Goal: Entertainment & Leisure: Consume media (video, audio)

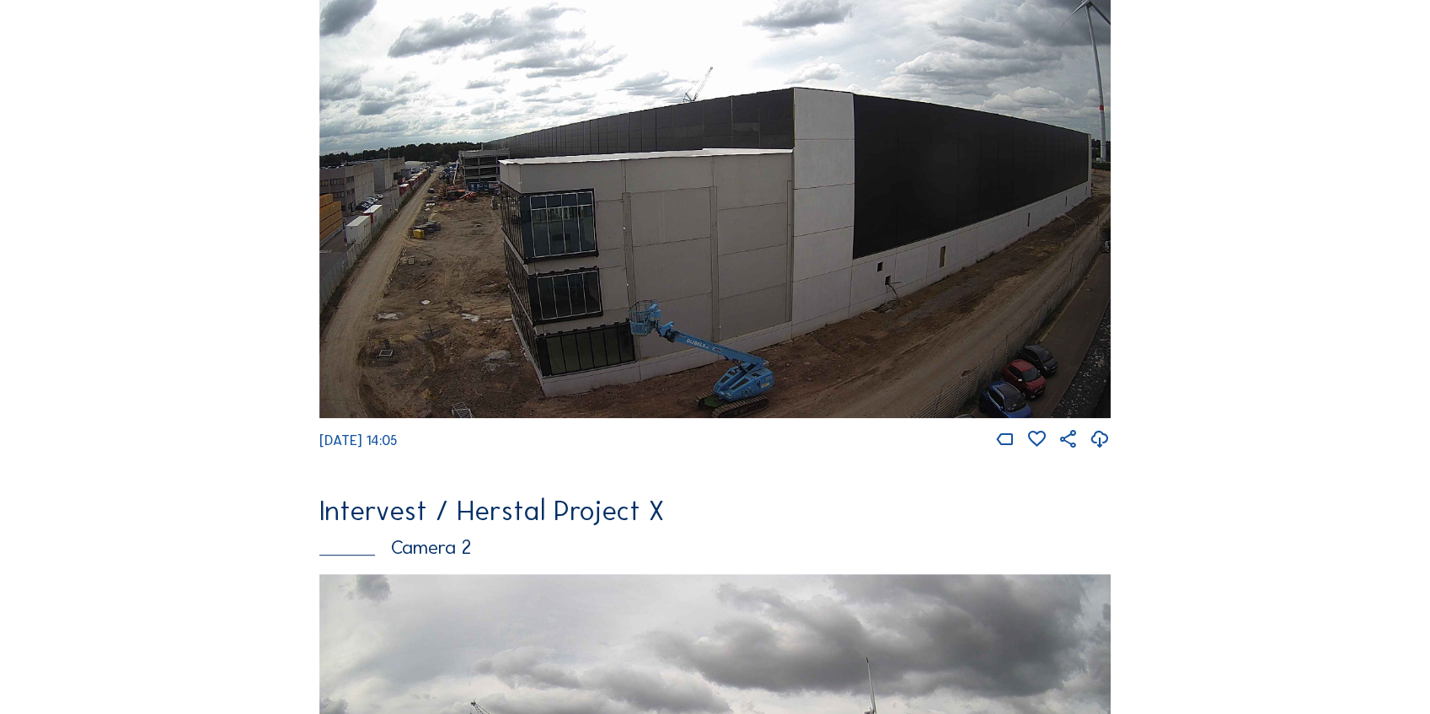
scroll to position [224, 0]
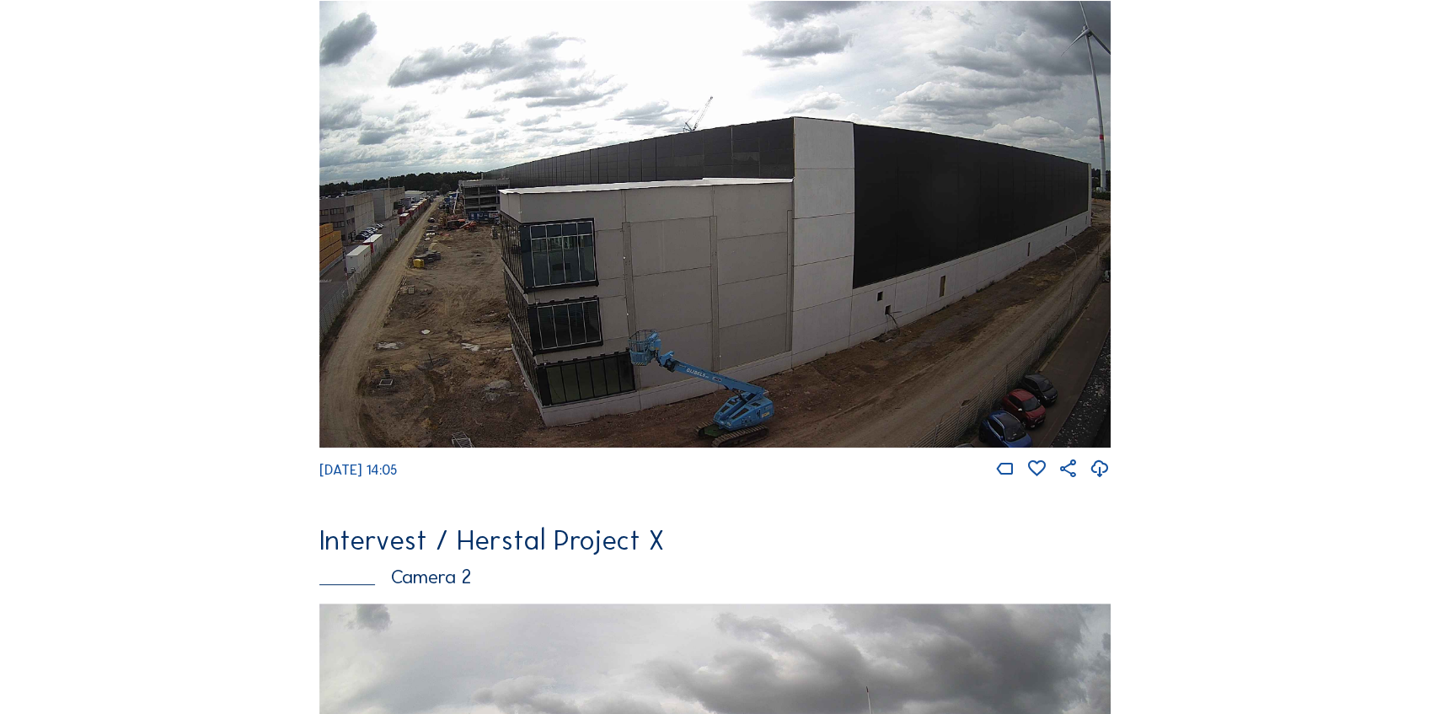
click at [667, 353] on img at bounding box center [714, 224] width 790 height 447
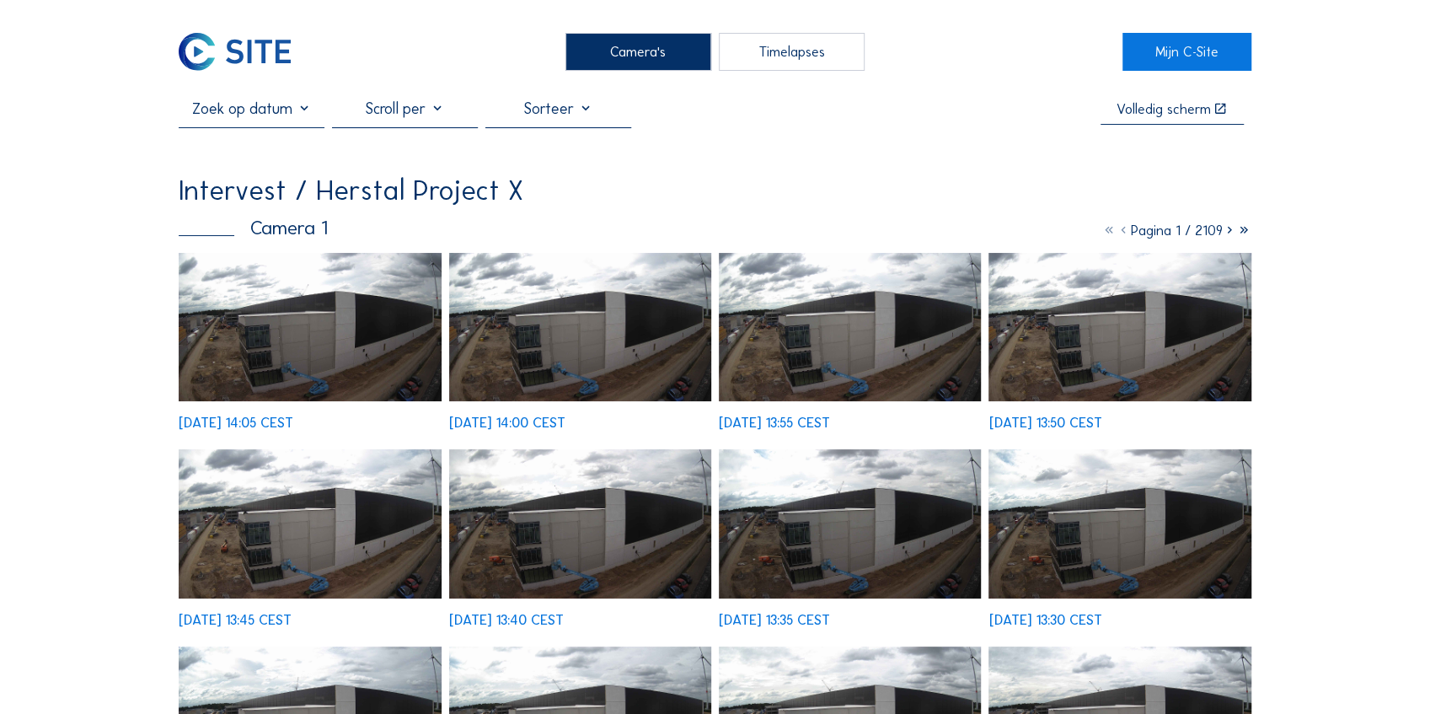
click at [1104, 234] on icon at bounding box center [1109, 230] width 14 height 17
click at [1104, 233] on icon at bounding box center [1109, 230] width 14 height 17
click at [1116, 233] on icon at bounding box center [1123, 230] width 14 height 17
click at [1102, 230] on icon at bounding box center [1109, 230] width 14 height 17
click at [1116, 233] on icon at bounding box center [1123, 230] width 14 height 17
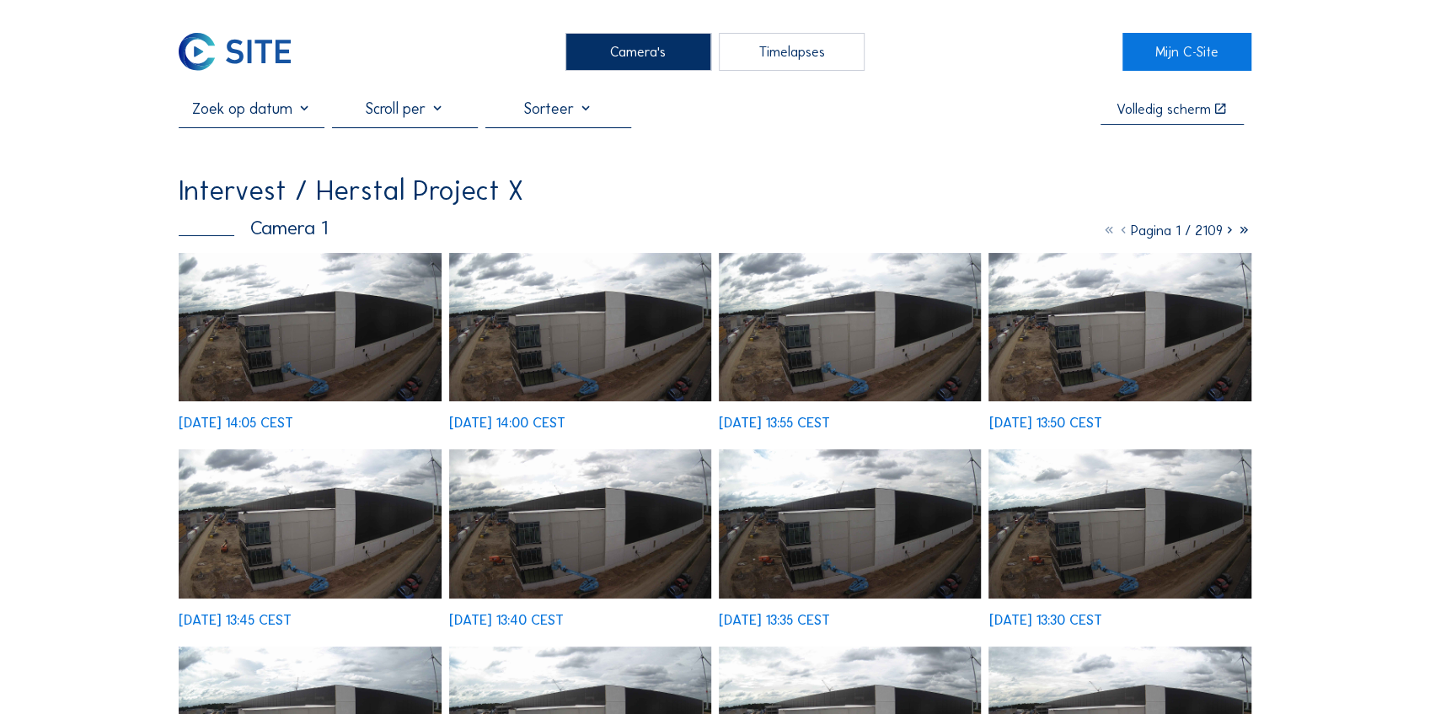
click at [274, 121] on div at bounding box center [252, 113] width 146 height 28
click at [307, 111] on input "text" at bounding box center [252, 108] width 146 height 19
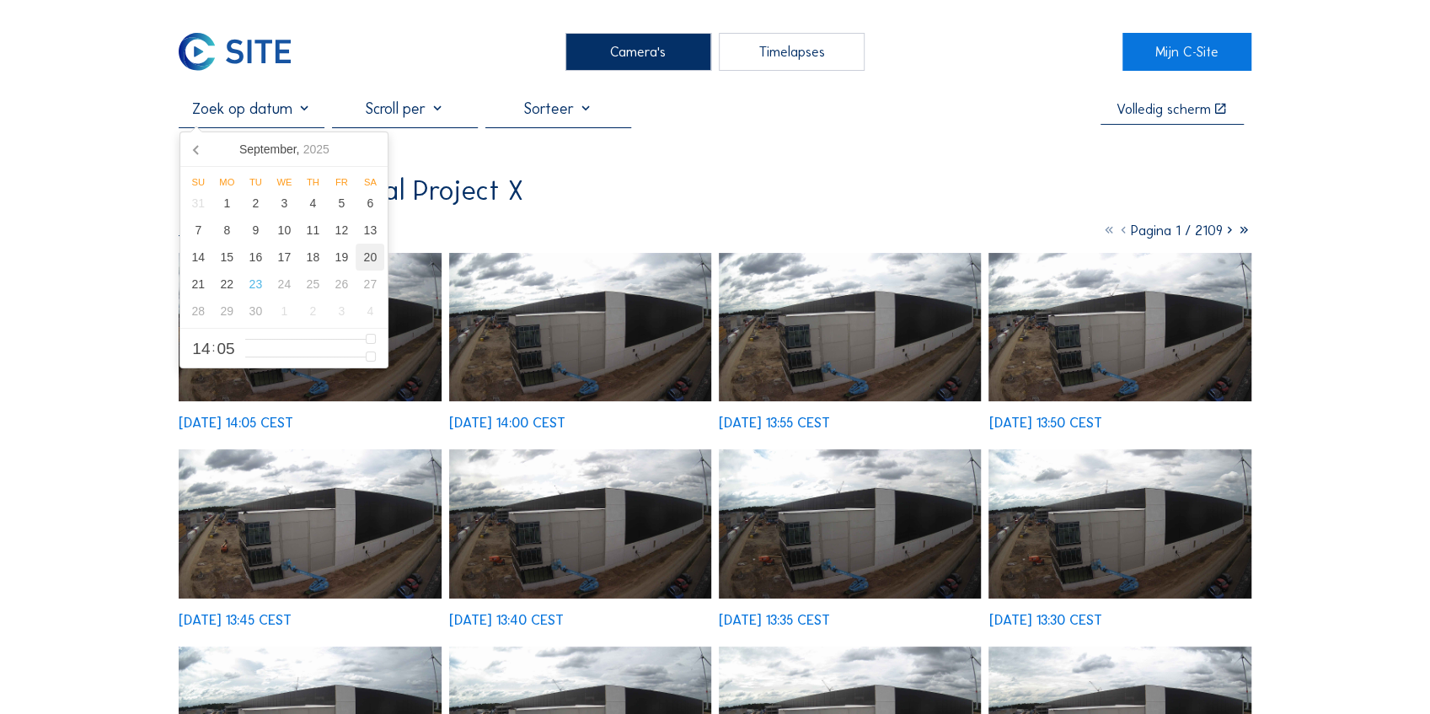
click at [367, 261] on div "20" at bounding box center [370, 257] width 29 height 27
type input "[DATE] 14:05"
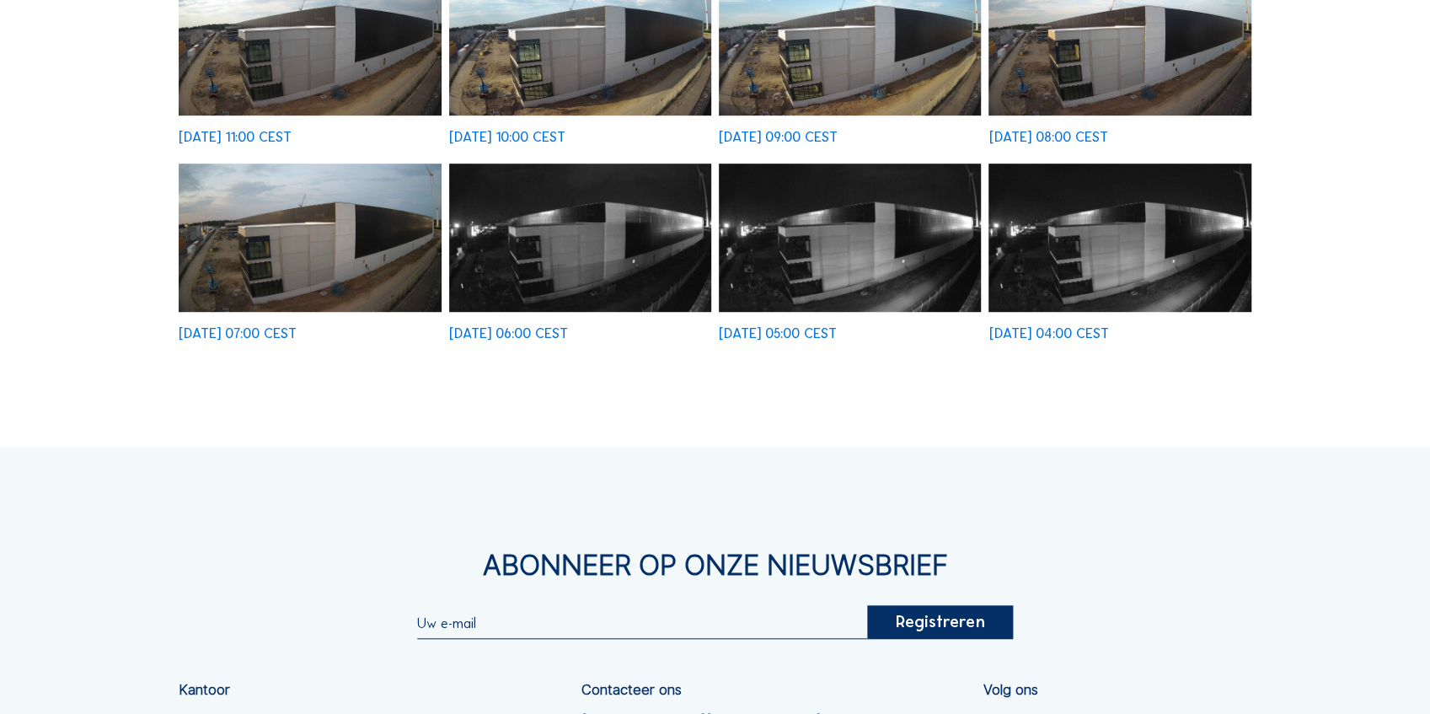
scroll to position [506, 0]
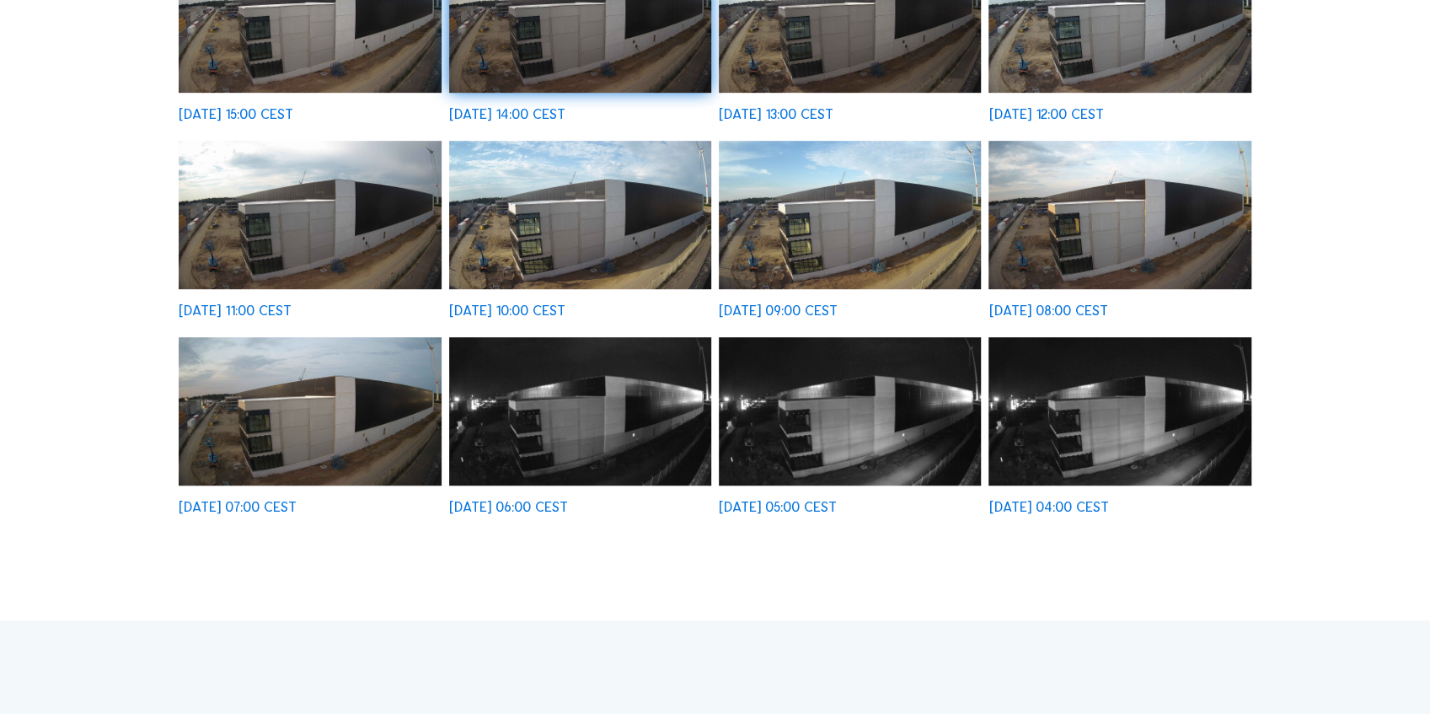
click at [1043, 391] on img at bounding box center [1119, 411] width 263 height 148
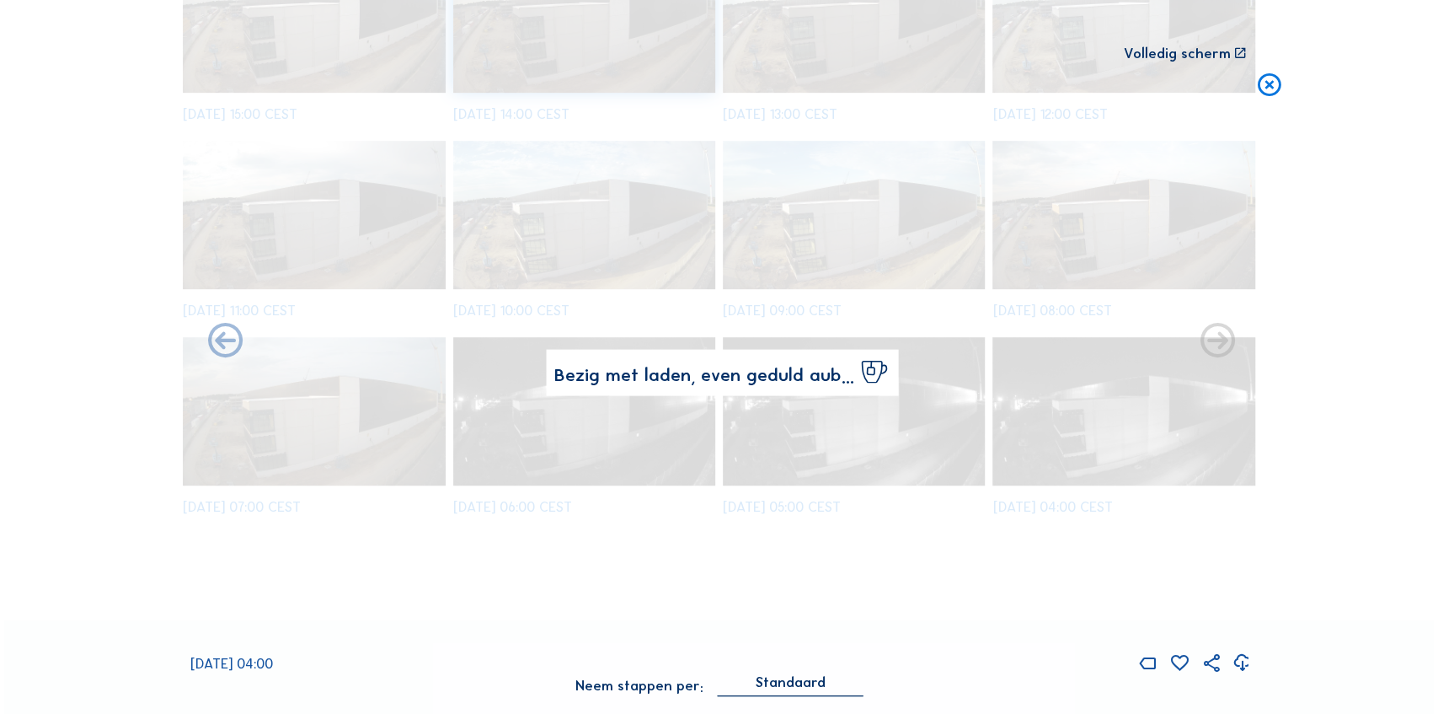
scroll to position [506, 0]
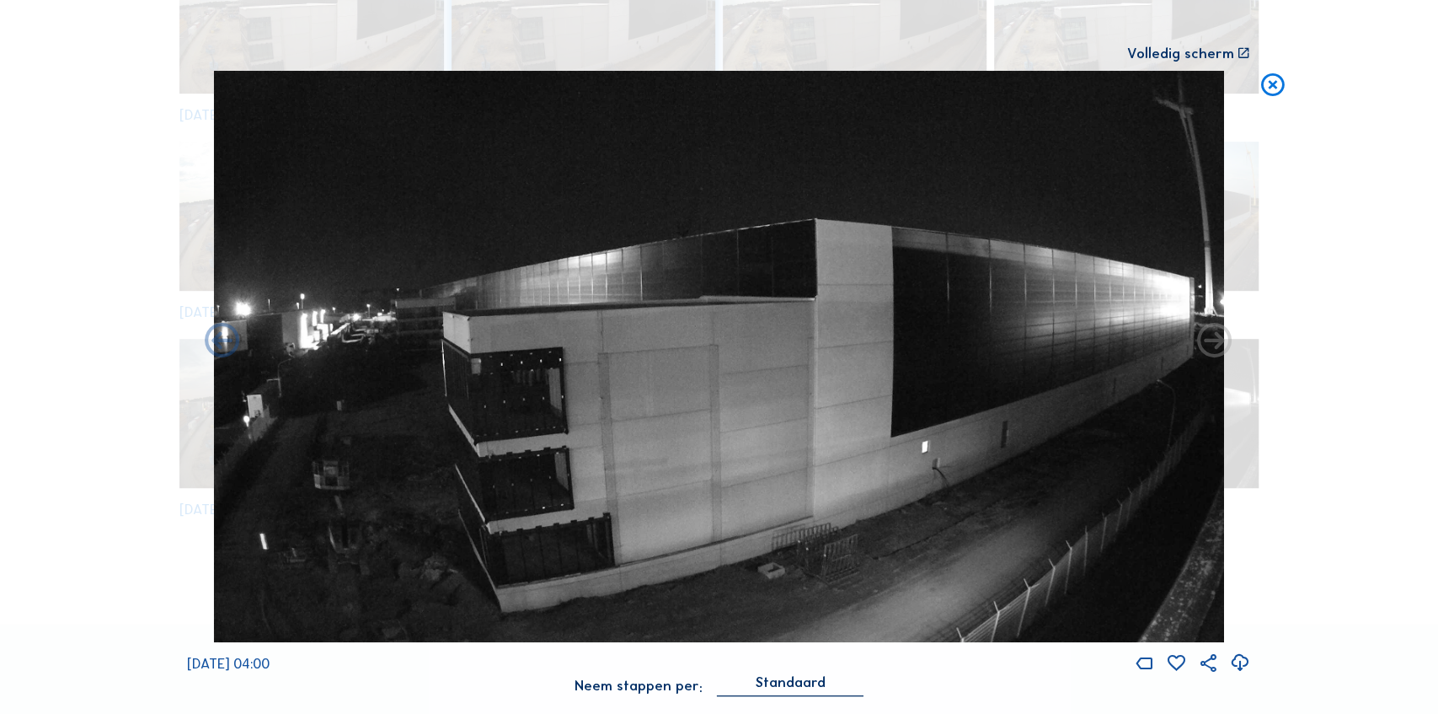
click at [1222, 344] on icon at bounding box center [1215, 342] width 42 height 42
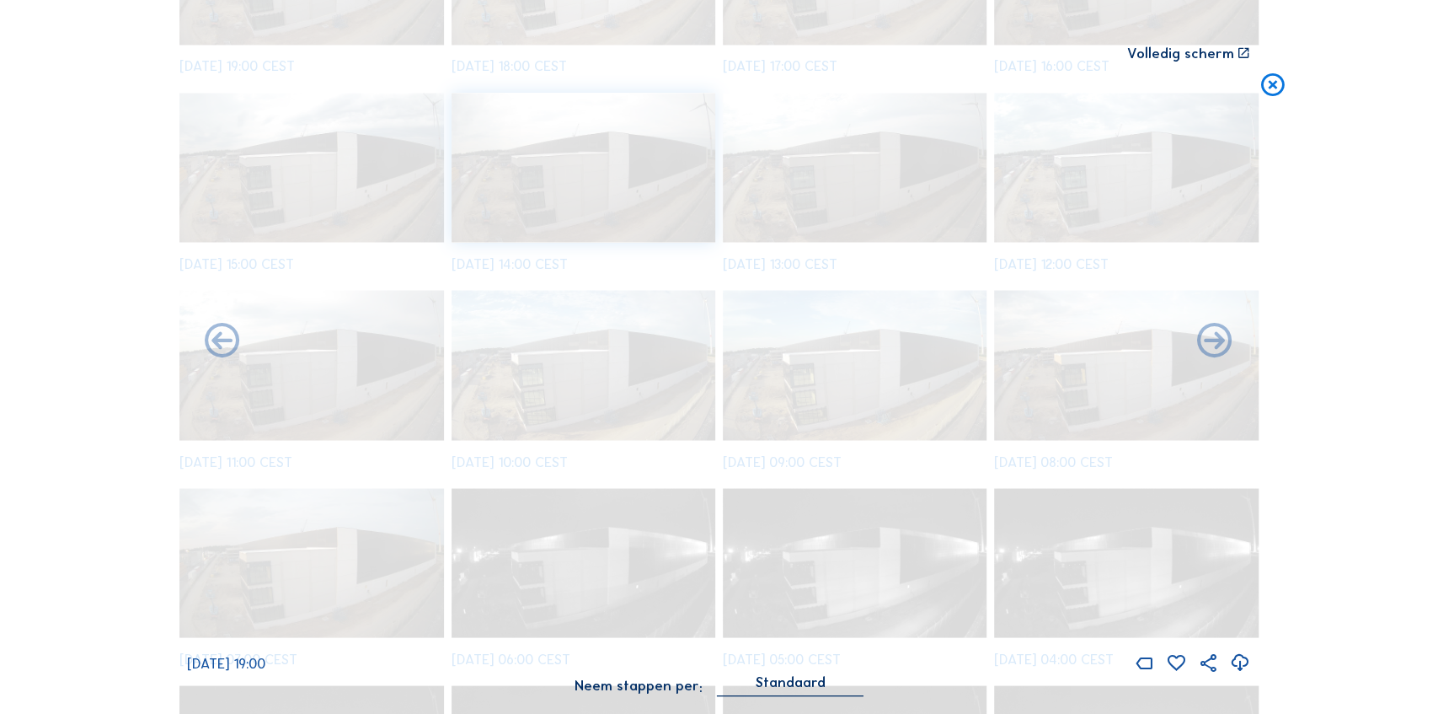
scroll to position [2085, 0]
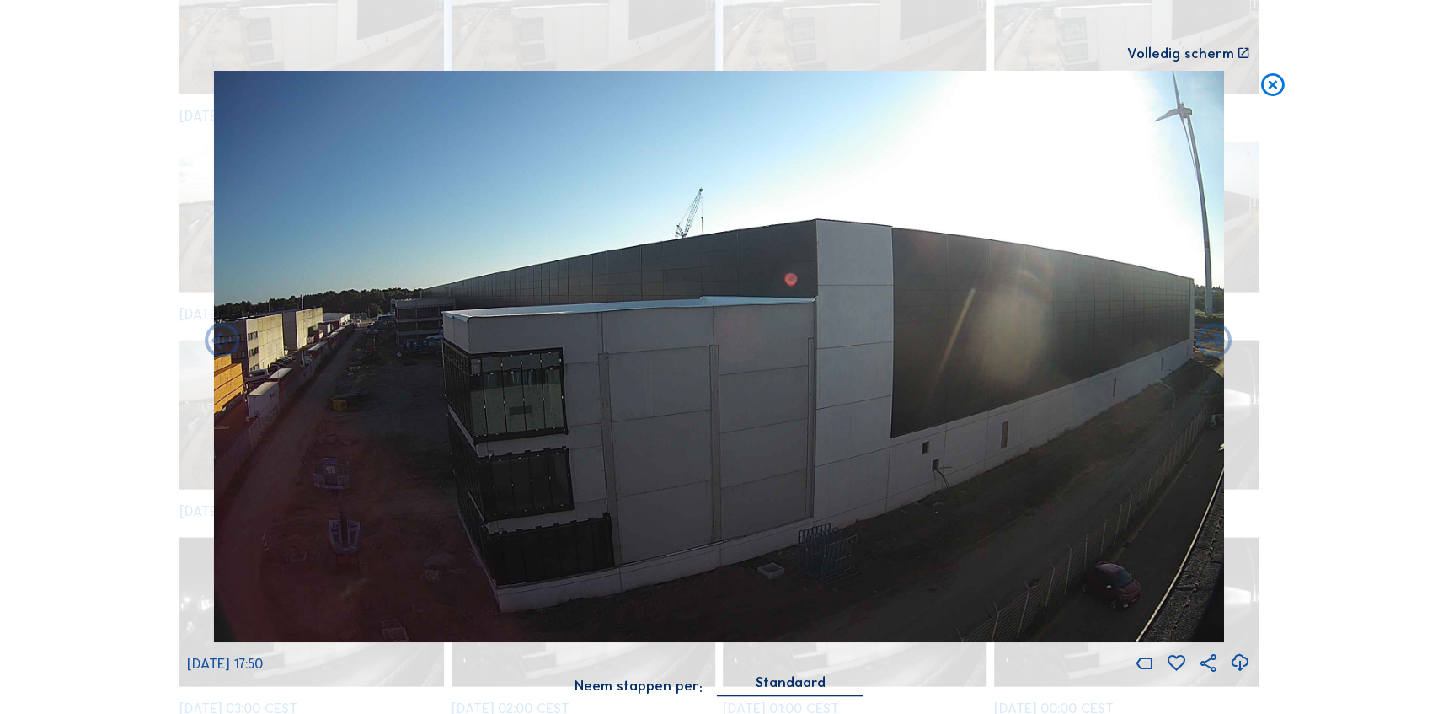
click at [1269, 89] on icon at bounding box center [1272, 85] width 28 height 29
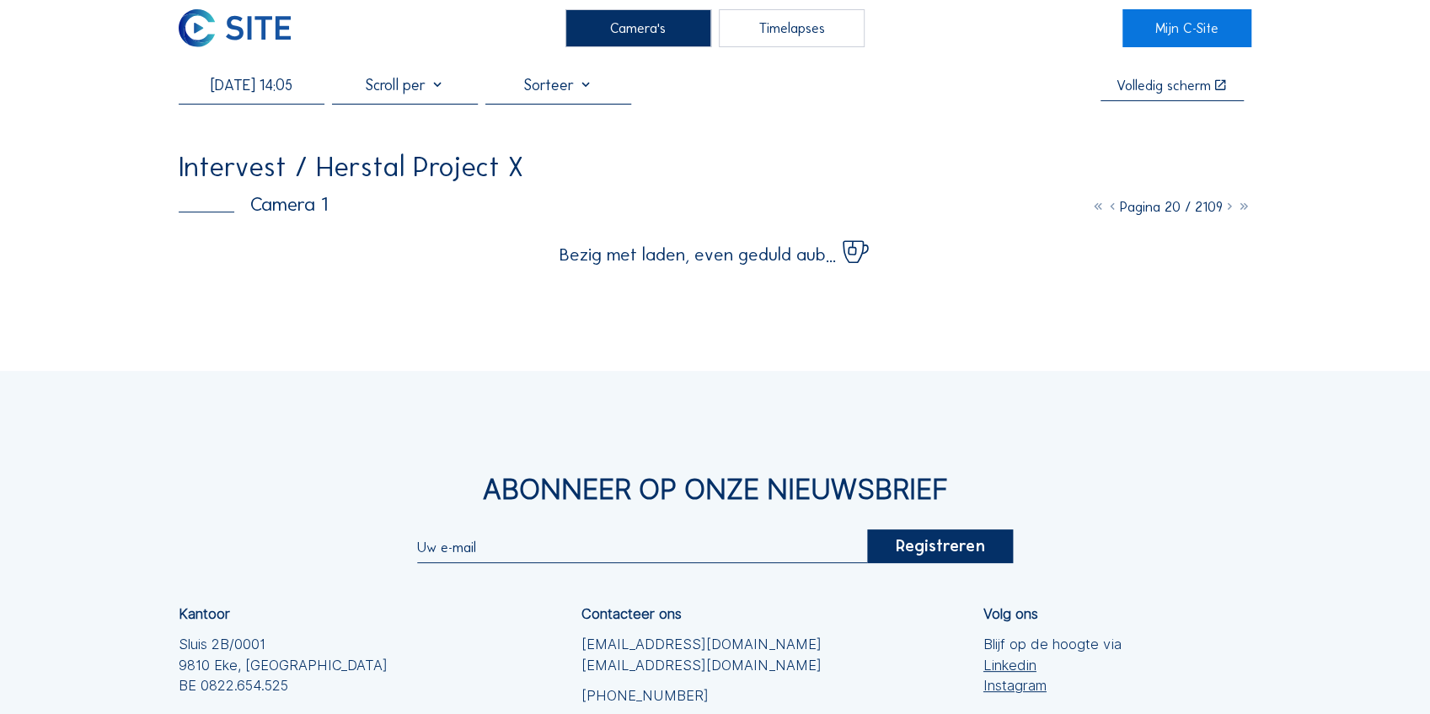
scroll to position [0, 0]
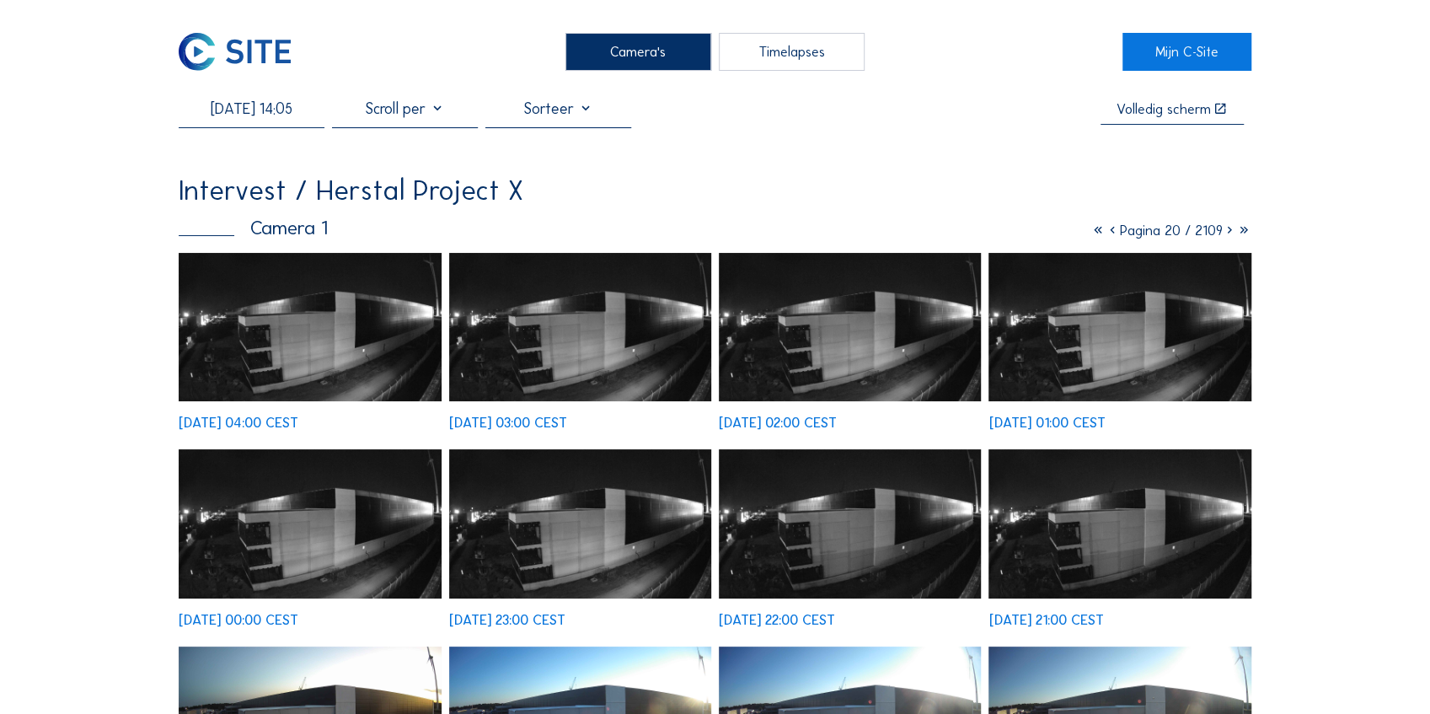
click at [787, 45] on div "Timelapses" at bounding box center [792, 52] width 146 height 38
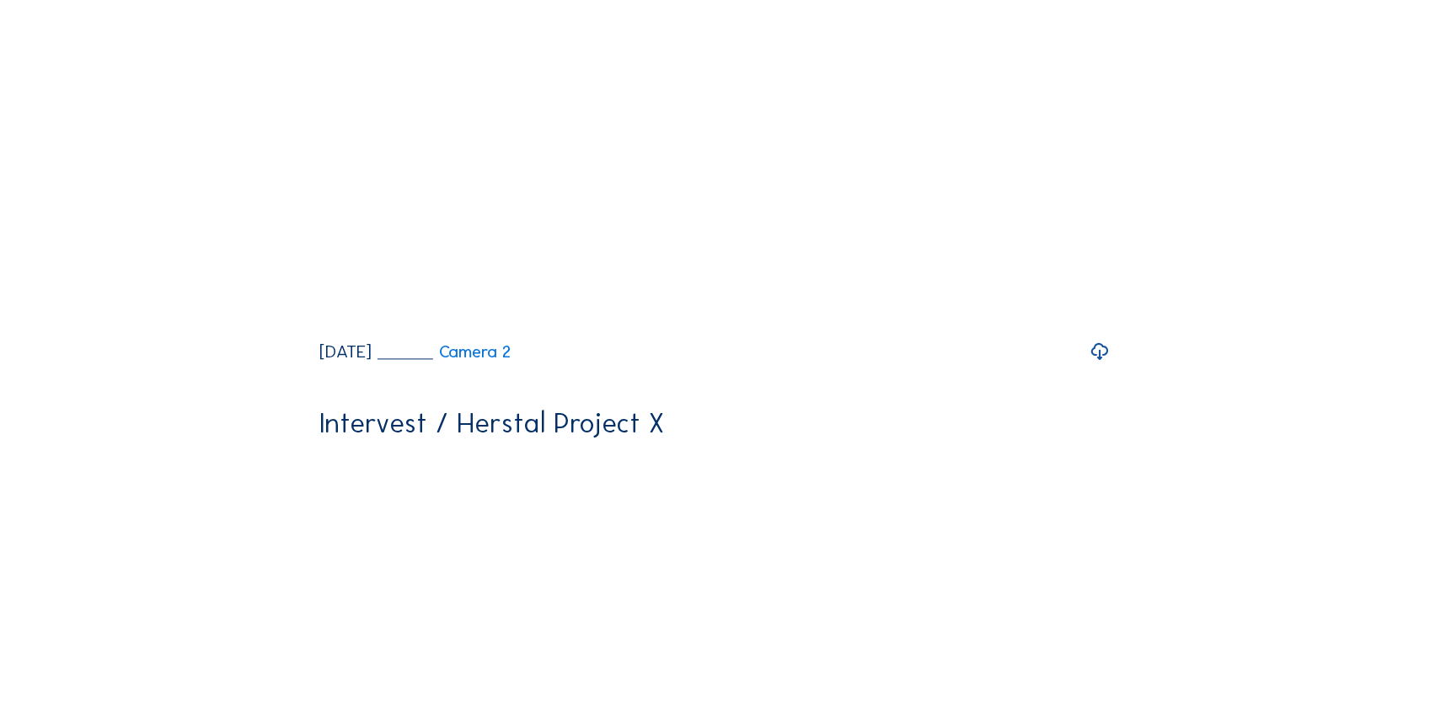
scroll to position [1292, 0]
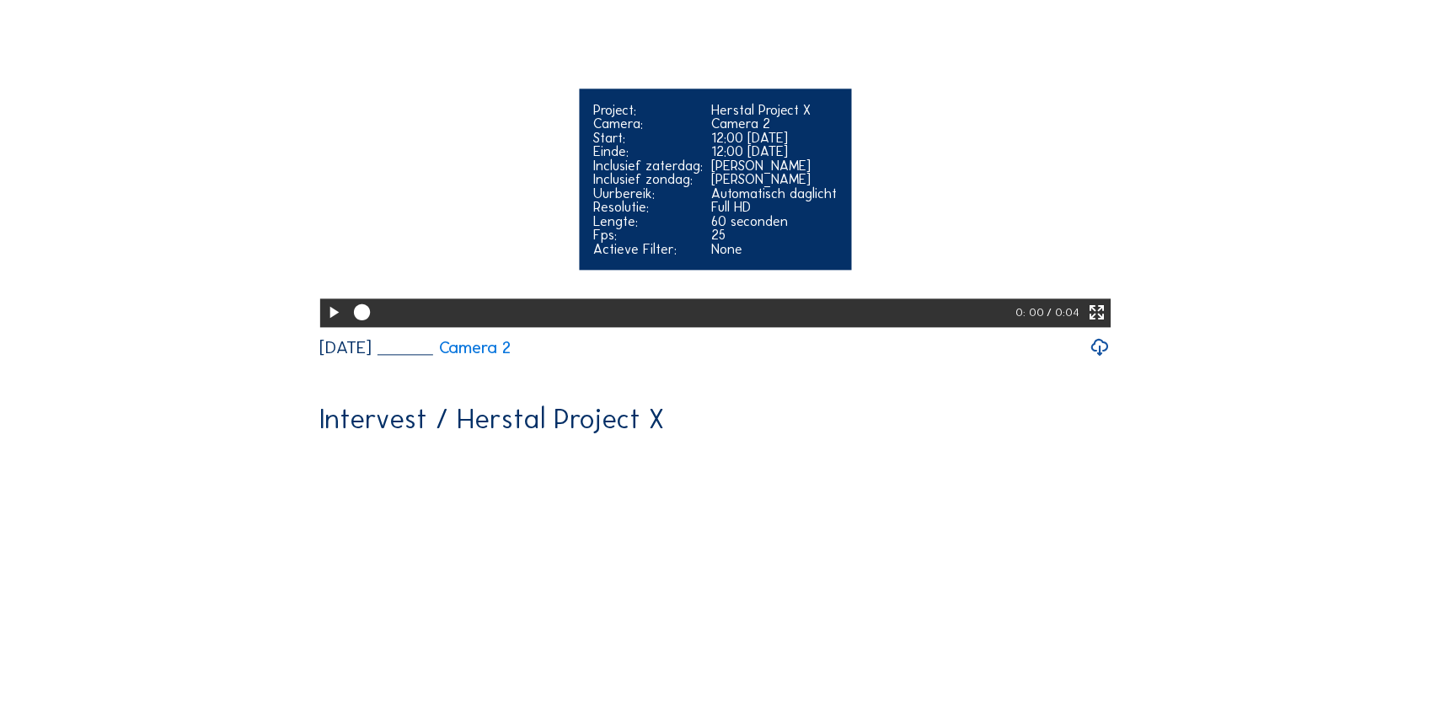
drag, startPoint x: 365, startPoint y: 472, endPoint x: 603, endPoint y: 480, distance: 238.6
click at [603, 327] on div at bounding box center [680, 312] width 667 height 29
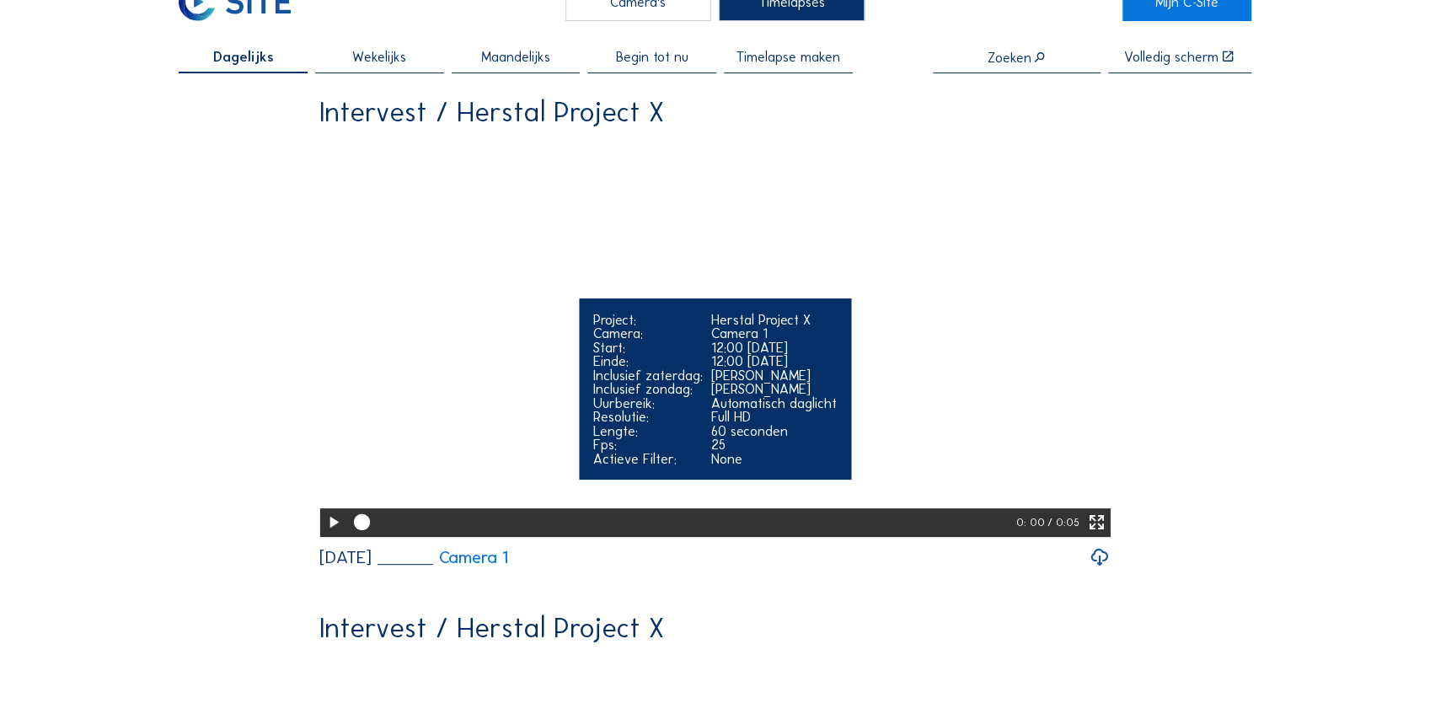
scroll to position [0, 0]
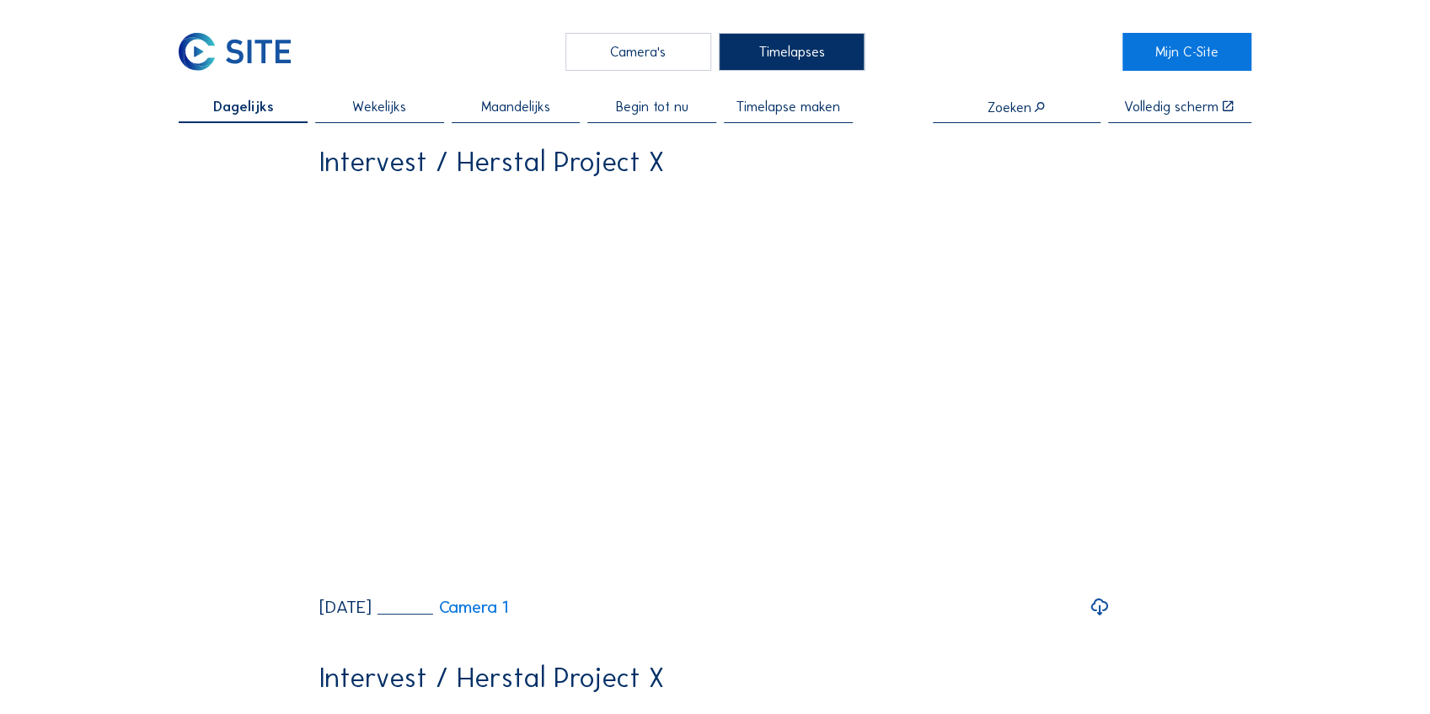
click at [621, 46] on div "Camera's" at bounding box center [638, 52] width 146 height 38
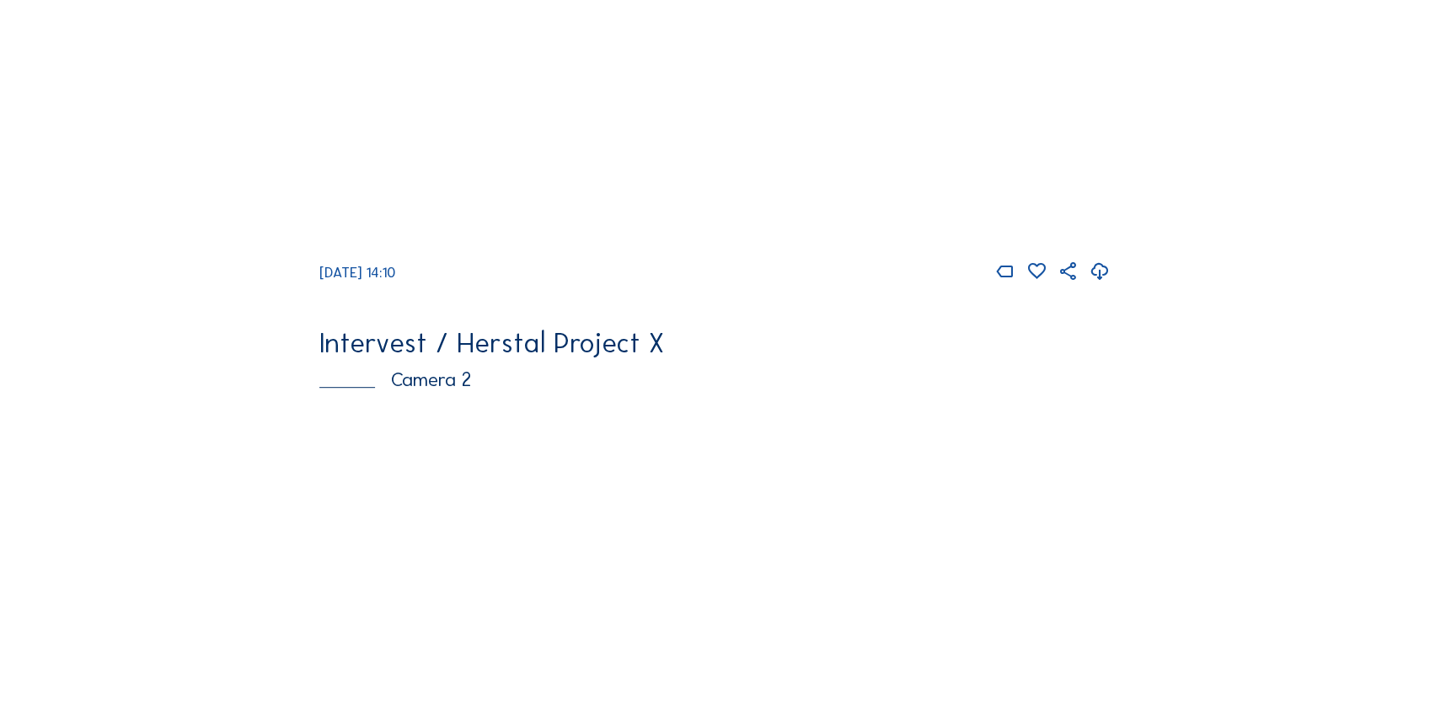
scroll to position [618, 0]
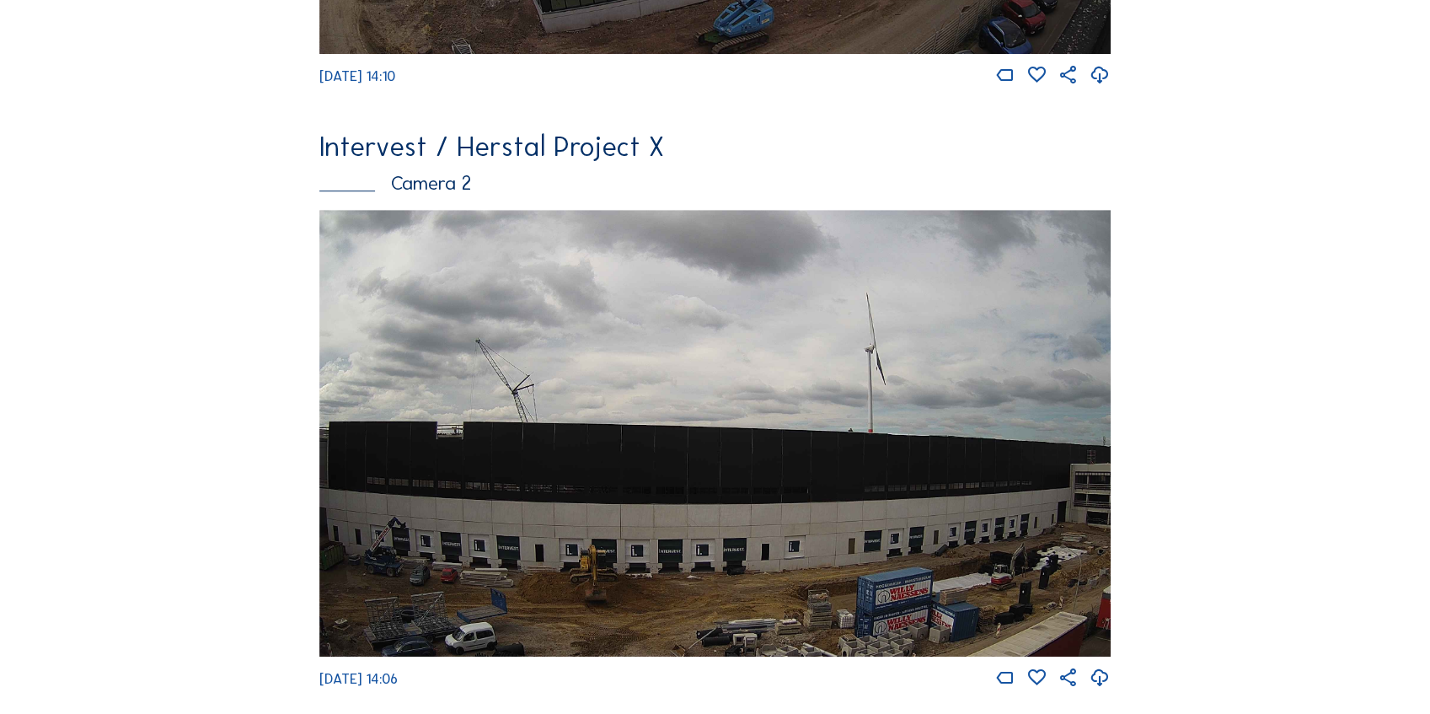
click at [627, 345] on img at bounding box center [714, 433] width 790 height 447
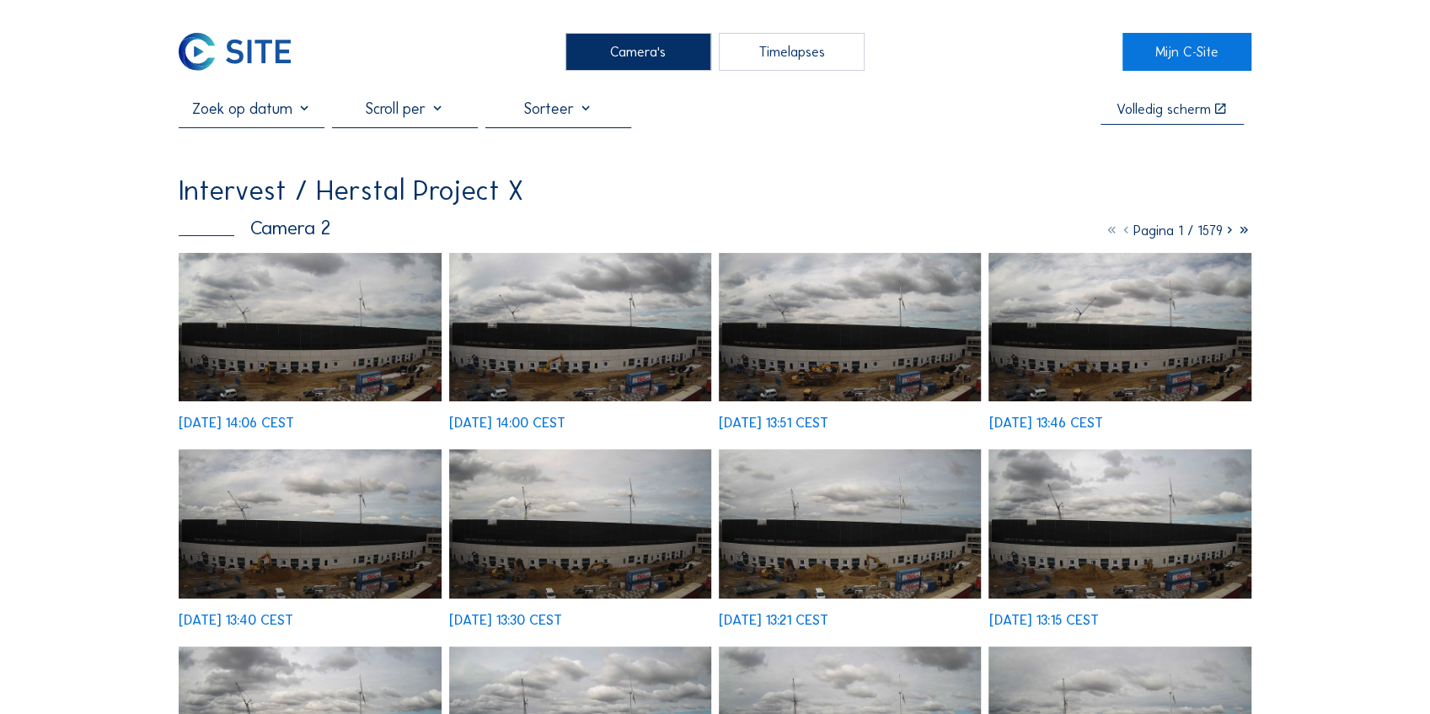
click at [788, 56] on div "Timelapses" at bounding box center [792, 52] width 146 height 38
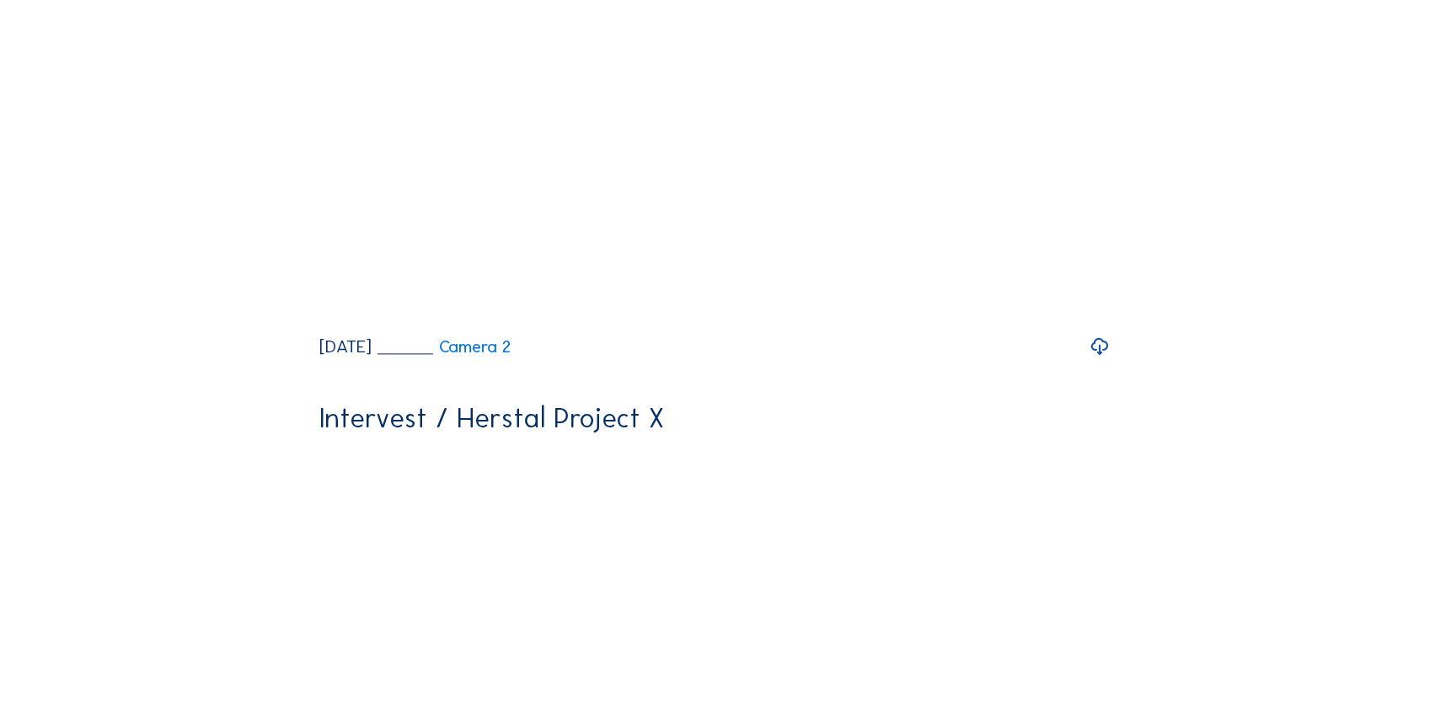
scroll to position [1292, 0]
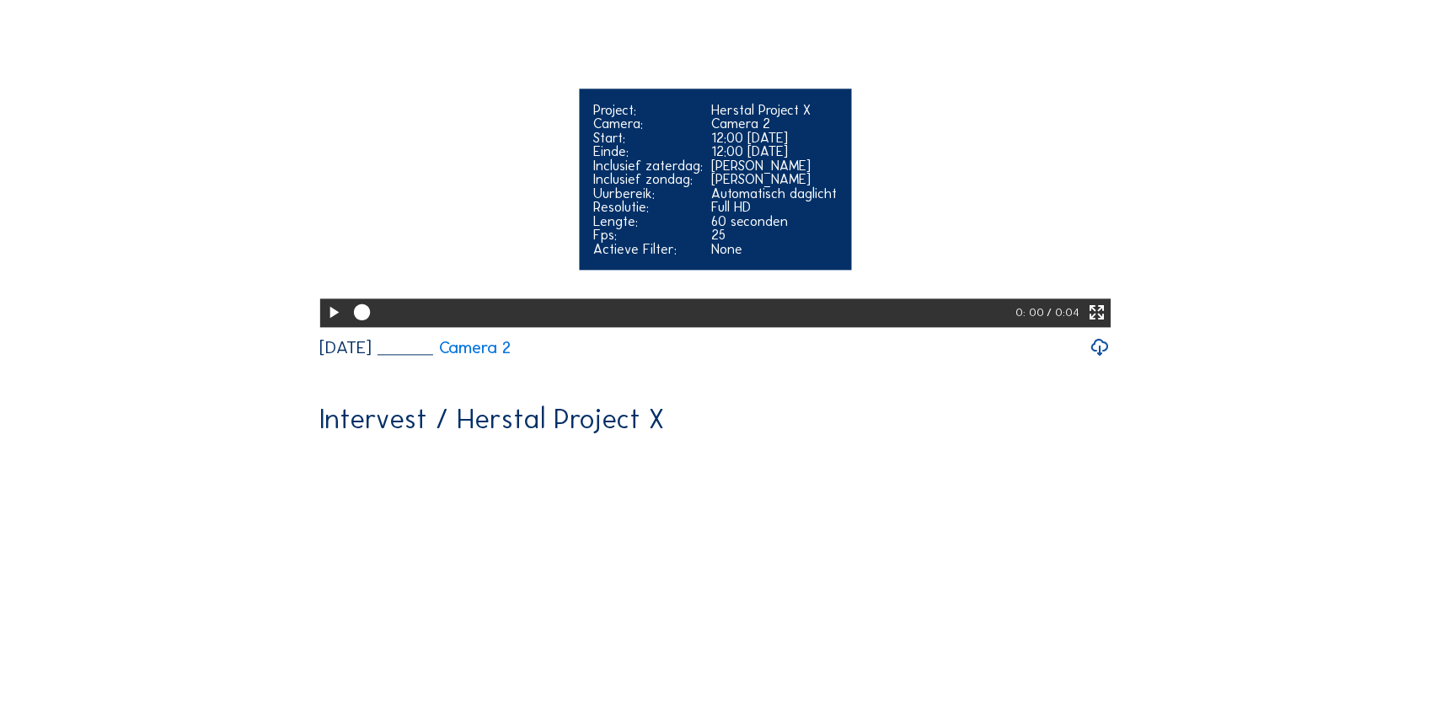
click at [329, 324] on icon at bounding box center [333, 313] width 19 height 24
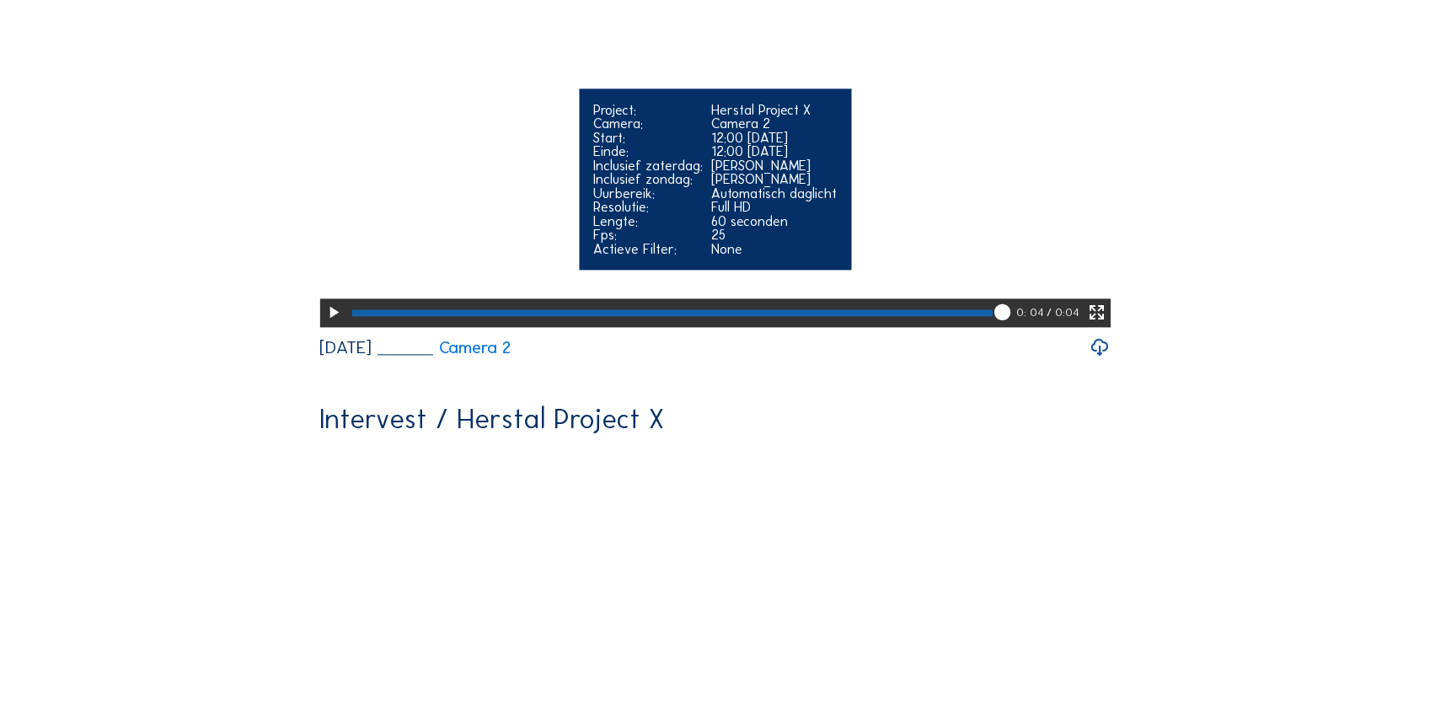
drag, startPoint x: 1004, startPoint y: 474, endPoint x: 974, endPoint y: 475, distance: 30.3
click at [974, 327] on div at bounding box center [681, 312] width 668 height 29
click at [1100, 324] on icon at bounding box center [1096, 313] width 19 height 24
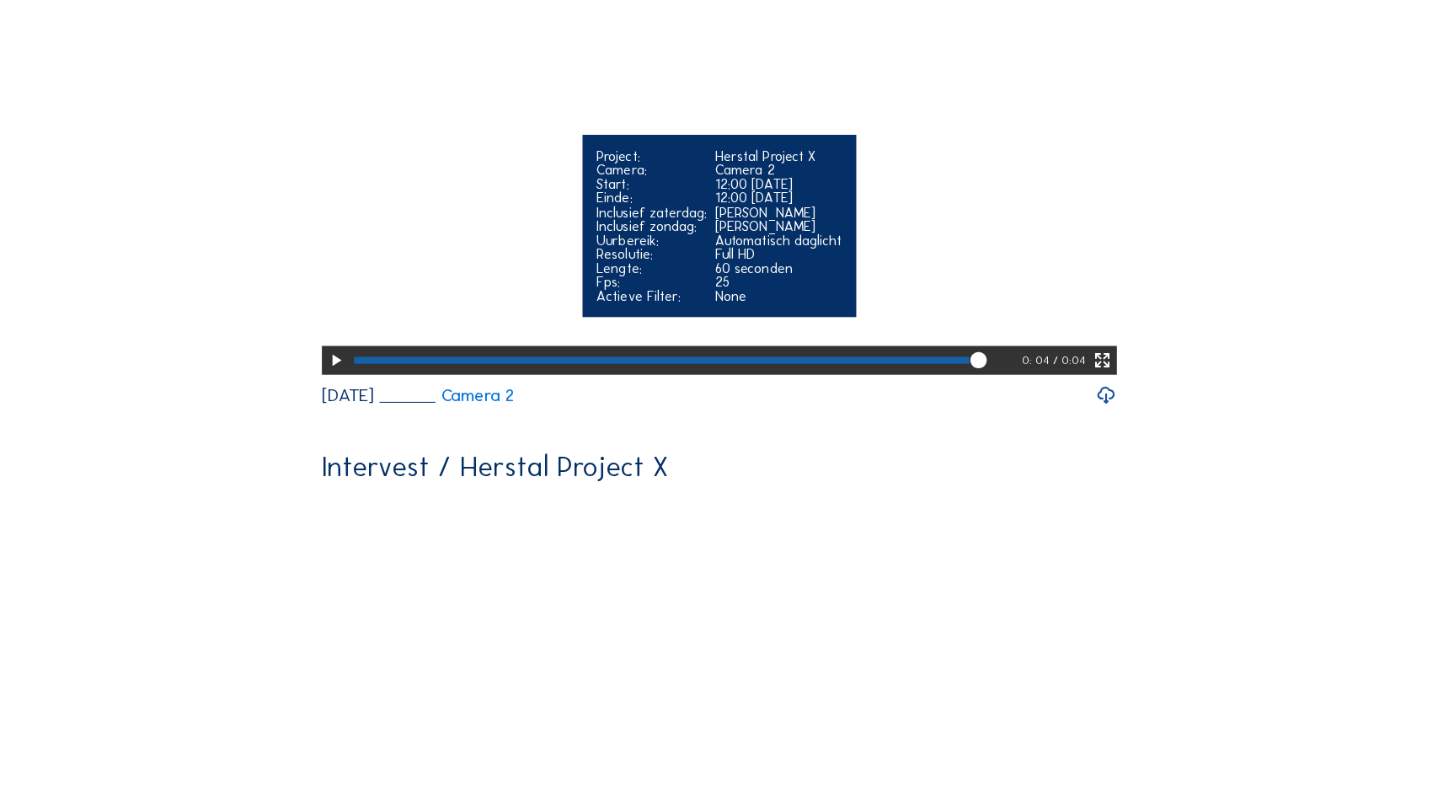
scroll to position [1176, 0]
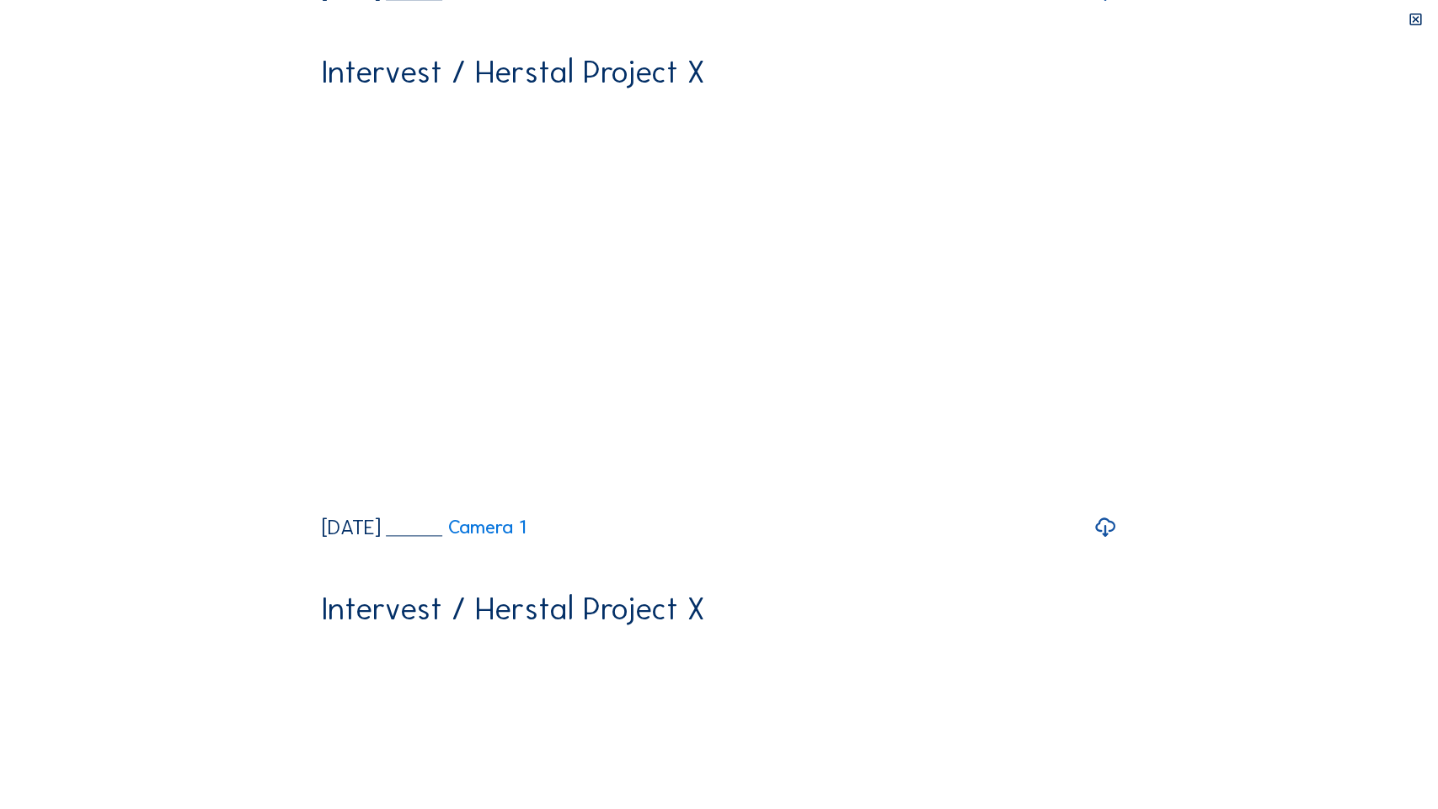
drag, startPoint x: 1245, startPoint y: 790, endPoint x: 1161, endPoint y: 790, distance: 84.3
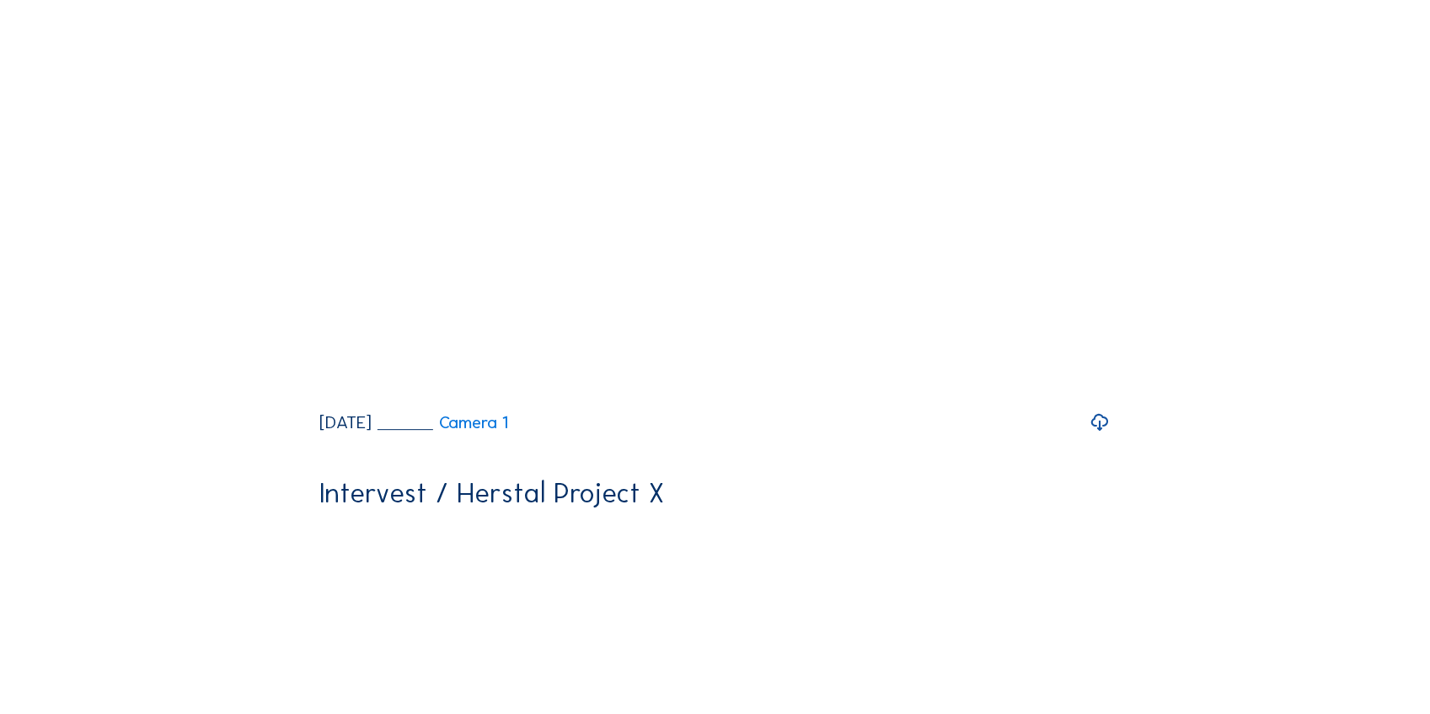
scroll to position [0, 0]
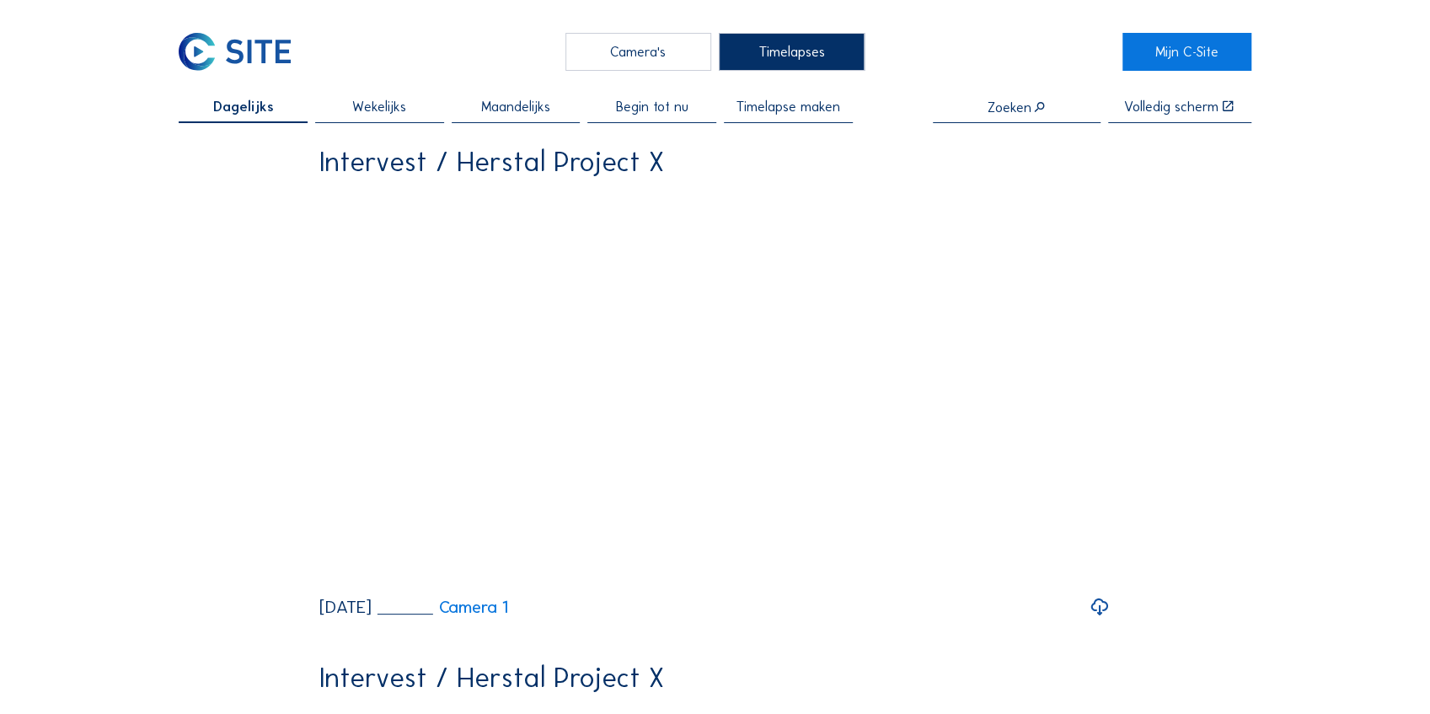
click at [379, 108] on span "Wekelijks" at bounding box center [379, 106] width 54 height 14
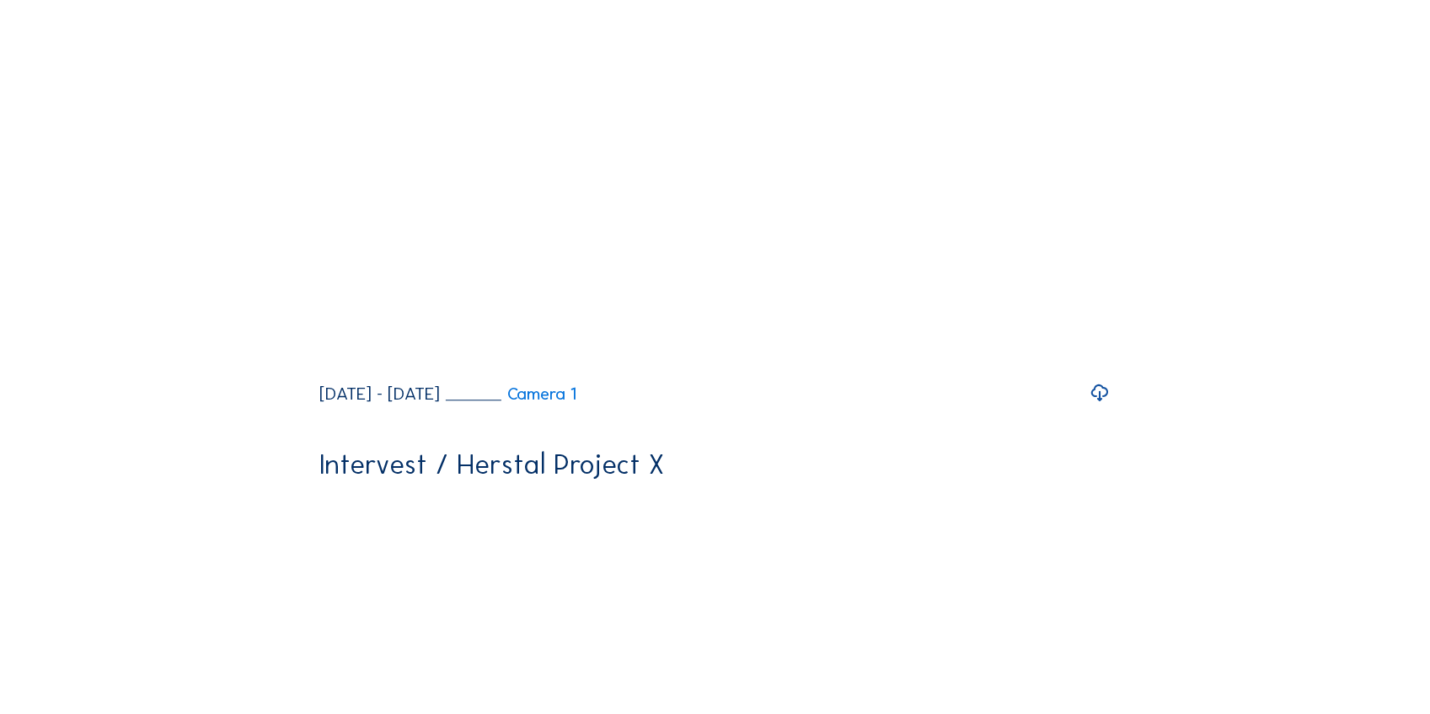
scroll to position [449, 0]
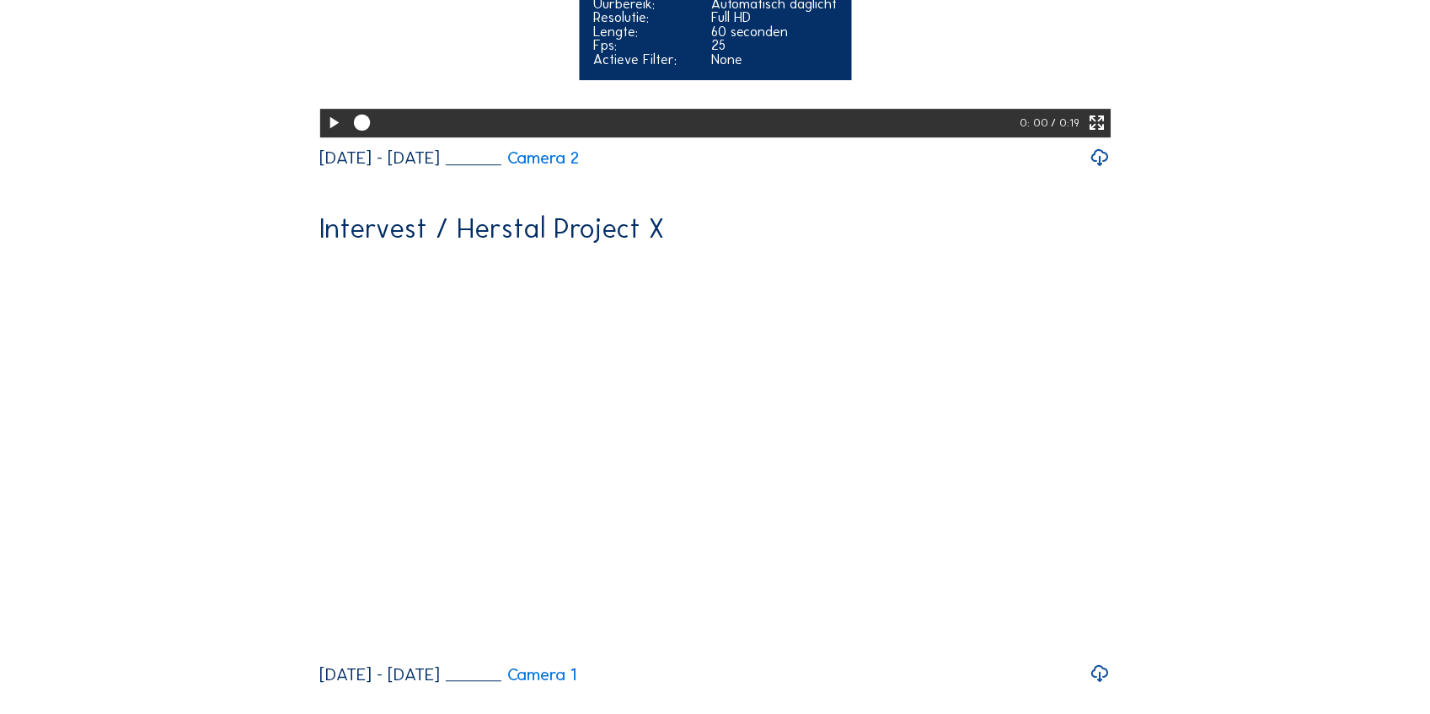
click at [330, 135] on icon at bounding box center [333, 123] width 19 height 24
